Goal: Check status

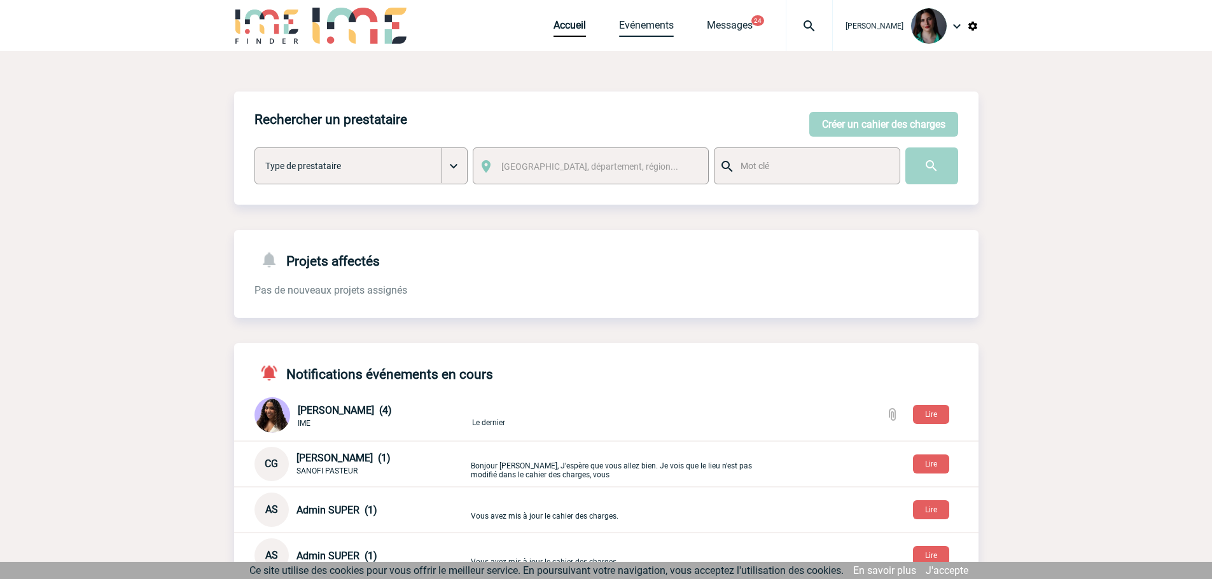
click at [642, 32] on link "Evénements" at bounding box center [646, 28] width 55 height 18
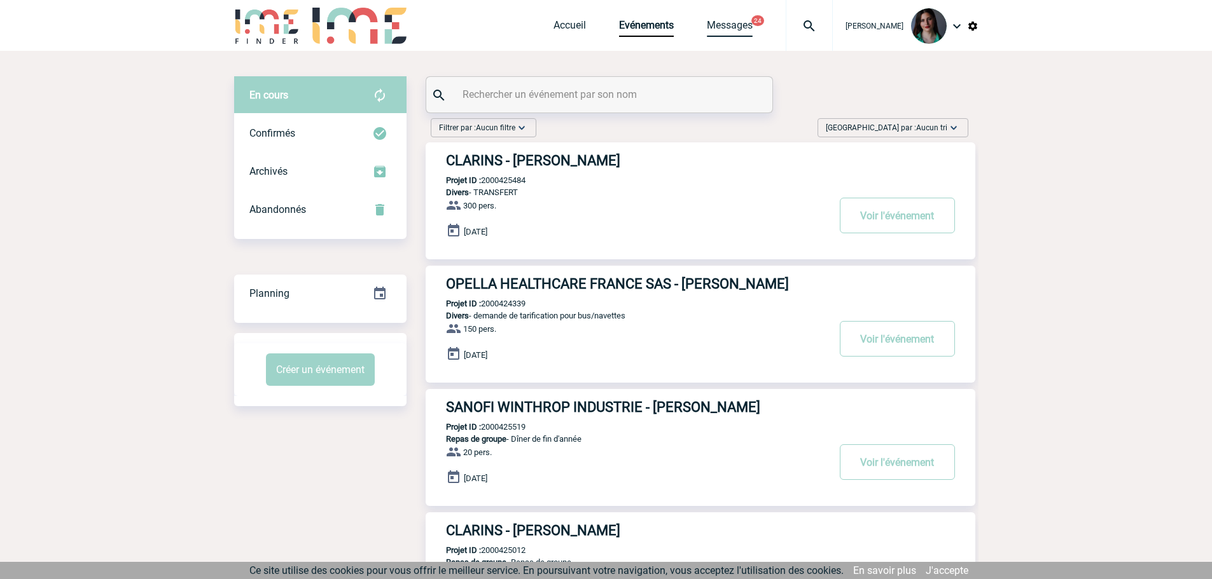
click at [717, 25] on link "Messages" at bounding box center [730, 28] width 46 height 18
click at [576, 98] on input "text" at bounding box center [600, 94] width 283 height 18
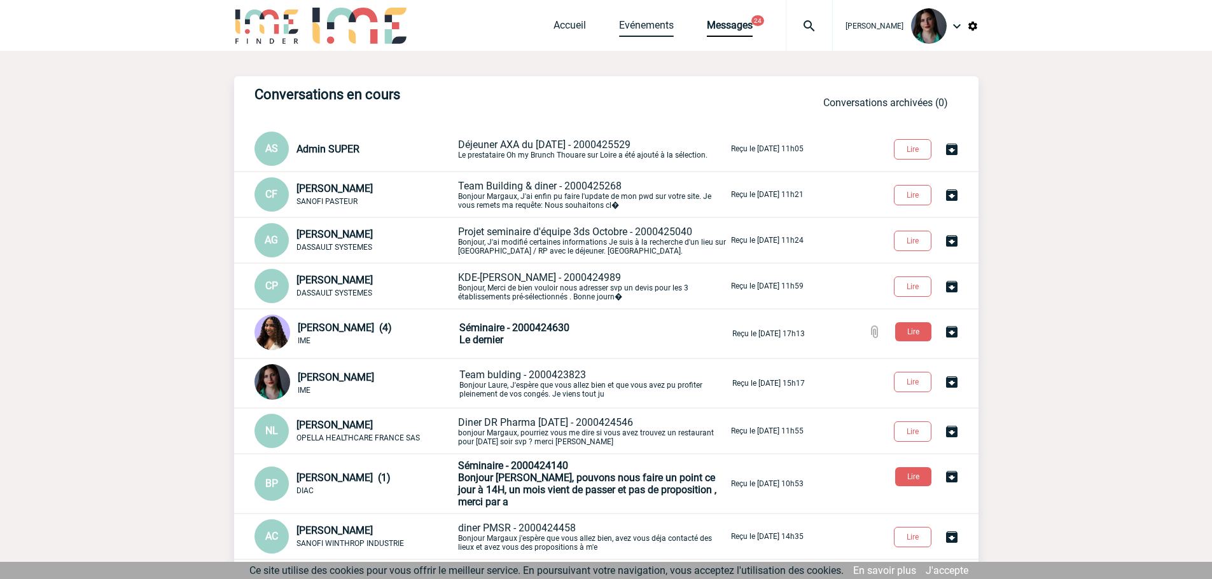
click at [663, 24] on link "Evénements" at bounding box center [646, 28] width 55 height 18
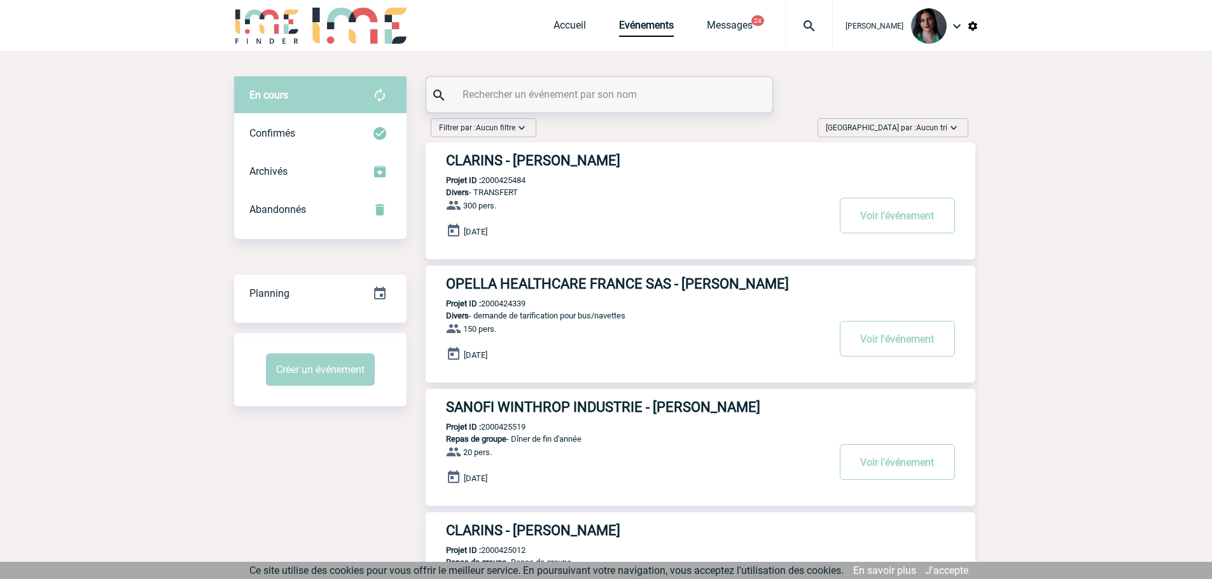
click at [607, 99] on input "text" at bounding box center [600, 94] width 283 height 18
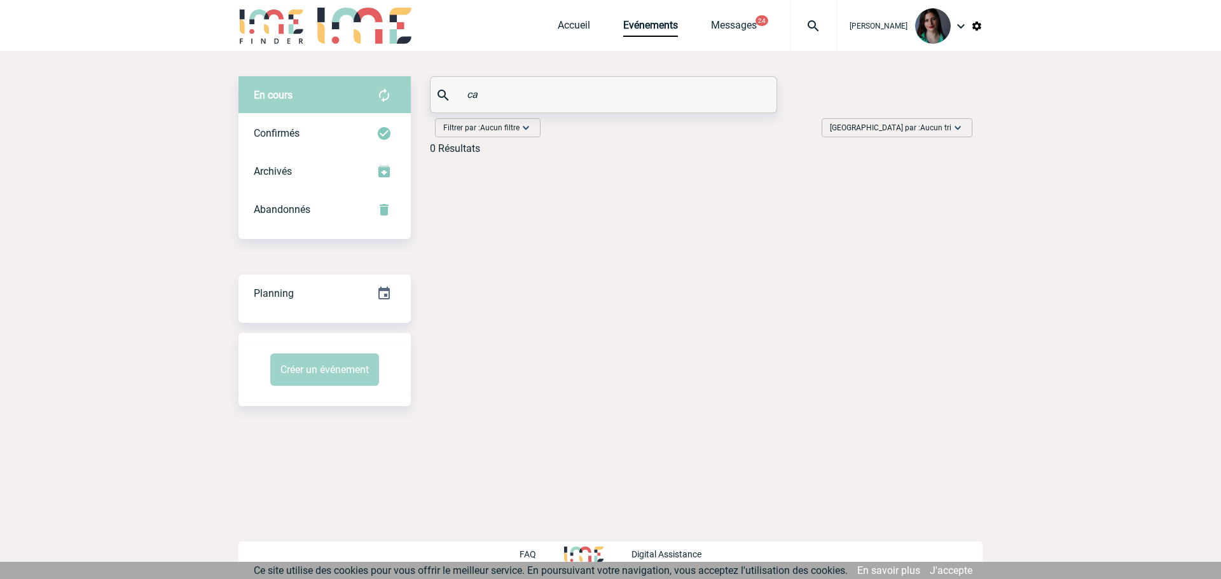
type input "c"
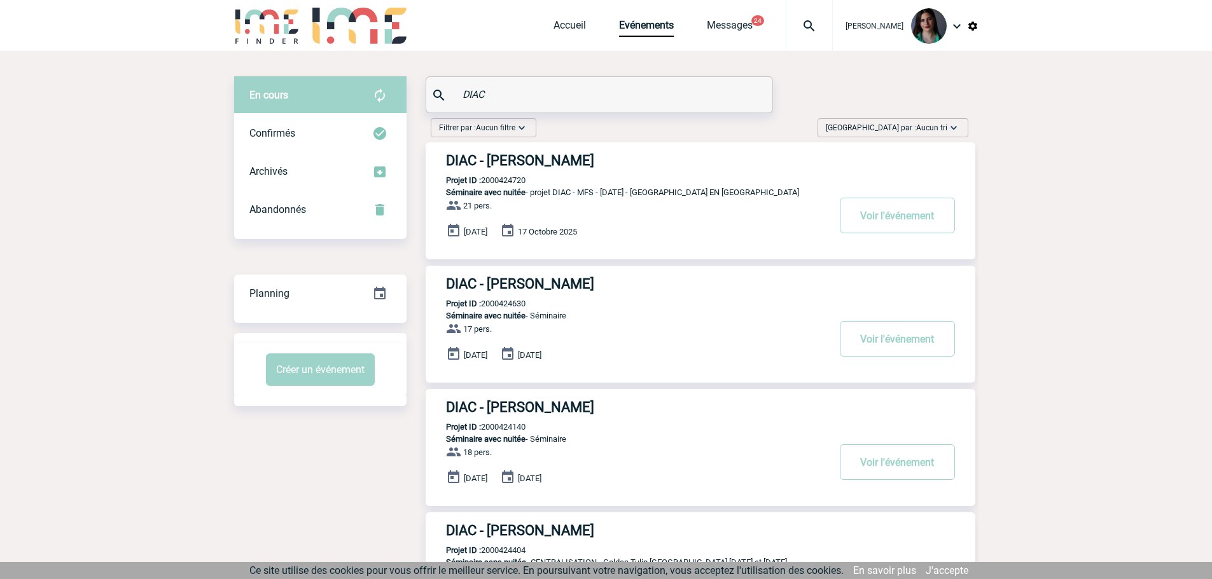
type input "DIAC"
click at [897, 214] on button "Voir l'événement" at bounding box center [897, 216] width 115 height 36
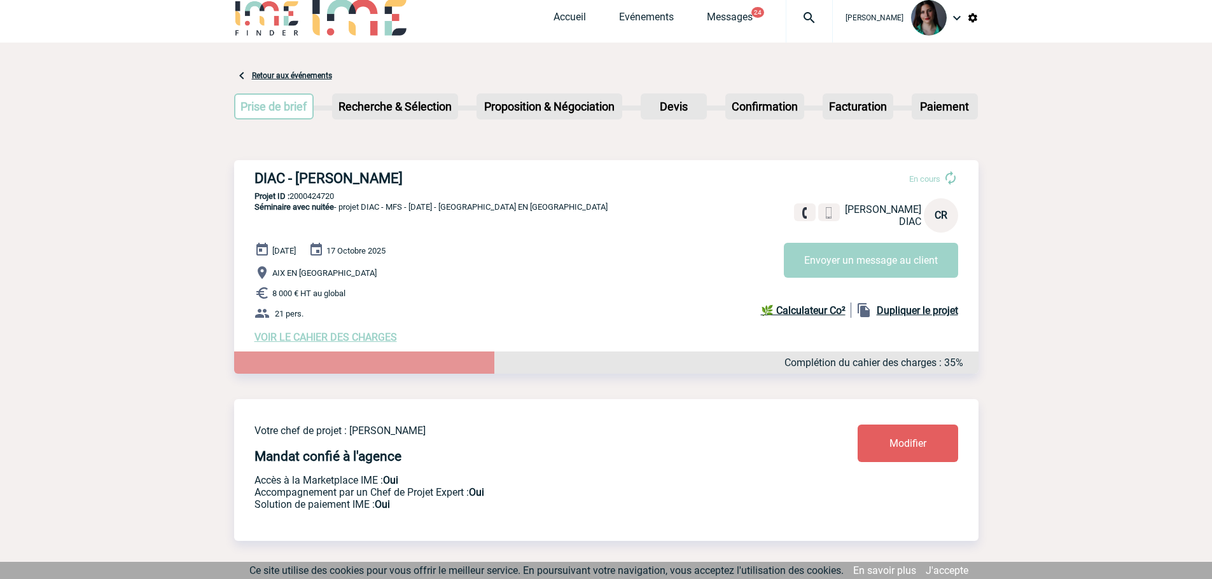
scroll to position [64, 0]
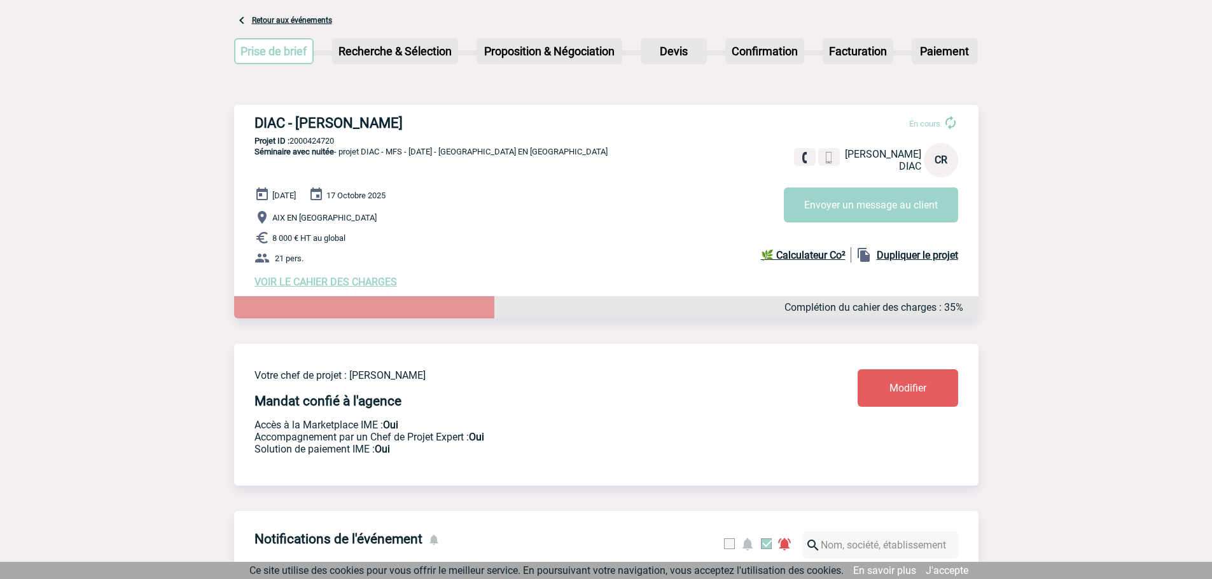
drag, startPoint x: 383, startPoint y: 123, endPoint x: 256, endPoint y: 119, distance: 127.3
click at [256, 119] on h3 "DIAC - [PERSON_NAME]" at bounding box center [445, 123] width 382 height 16
copy h3 "DIAC - [PERSON_NAME]"
click at [343, 144] on p "Projet ID : 2000424720" at bounding box center [606, 141] width 744 height 10
click at [338, 141] on p "Projet ID : 2000424720" at bounding box center [606, 141] width 744 height 10
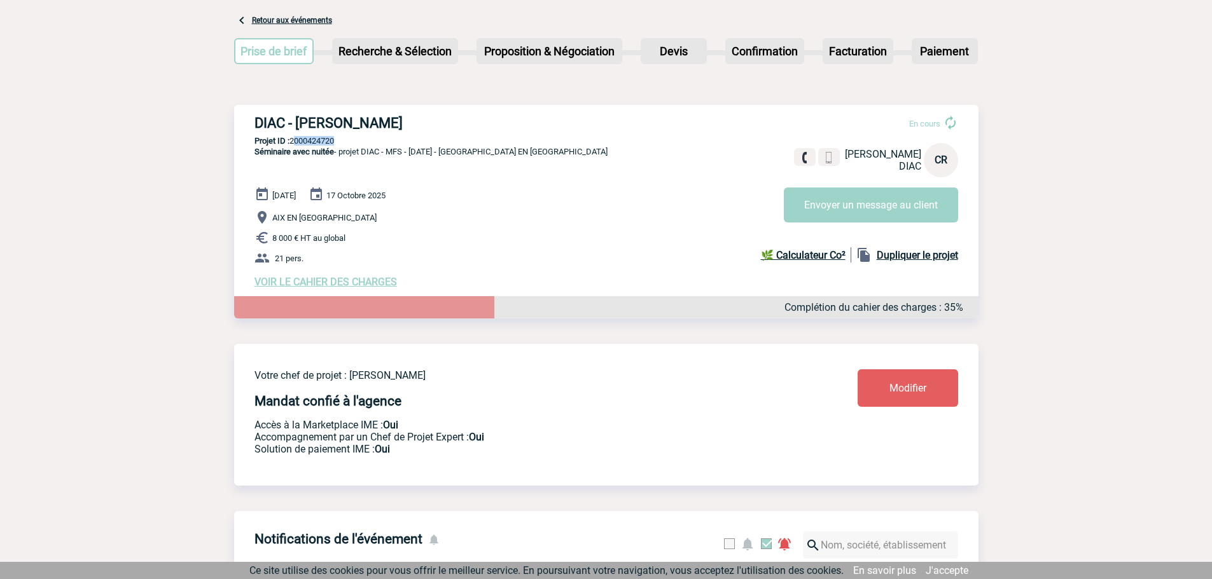
drag, startPoint x: 338, startPoint y: 142, endPoint x: 314, endPoint y: 140, distance: 24.2
click at [314, 140] on p "Projet ID : 2000424720" at bounding box center [606, 141] width 744 height 10
copy div "2000424720"
